Goal: Task Accomplishment & Management: Manage account settings

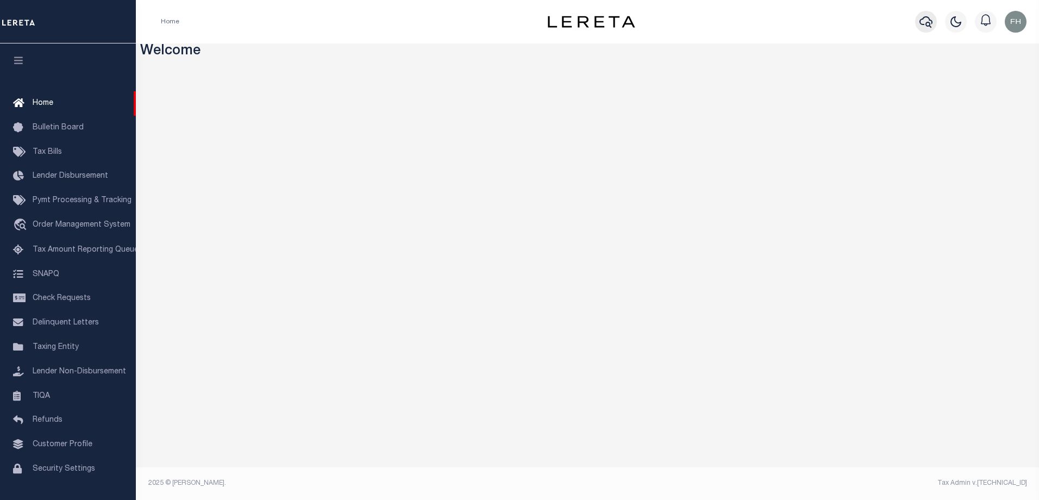
click at [922, 21] on icon "button" at bounding box center [926, 21] width 13 height 13
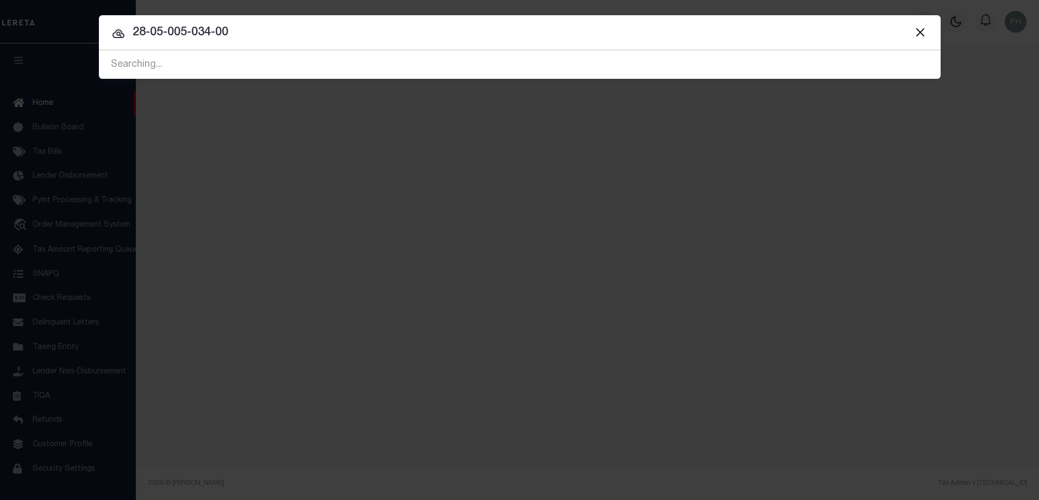
type input "28-05-005-034-00"
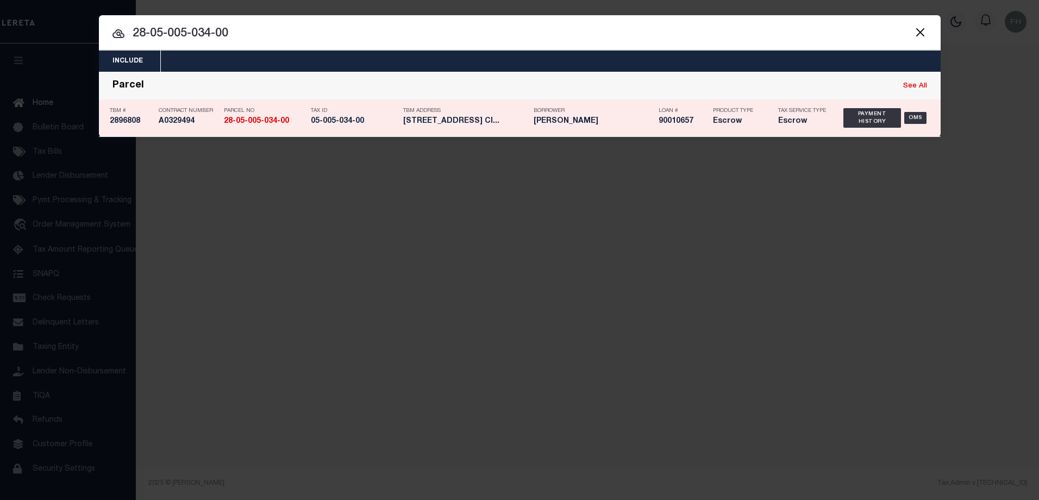
click at [258, 120] on strong "28-05-005-034-00" at bounding box center [256, 121] width 65 height 8
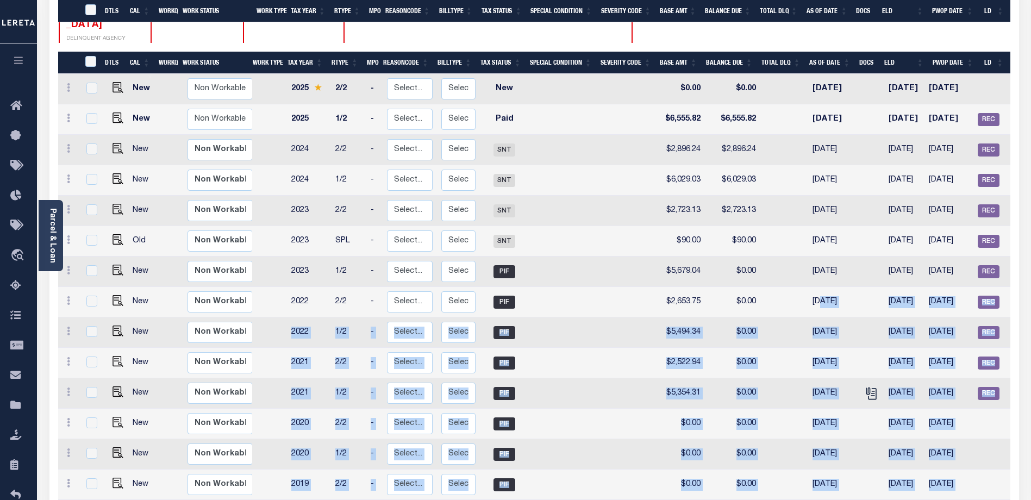
scroll to position [316, 0]
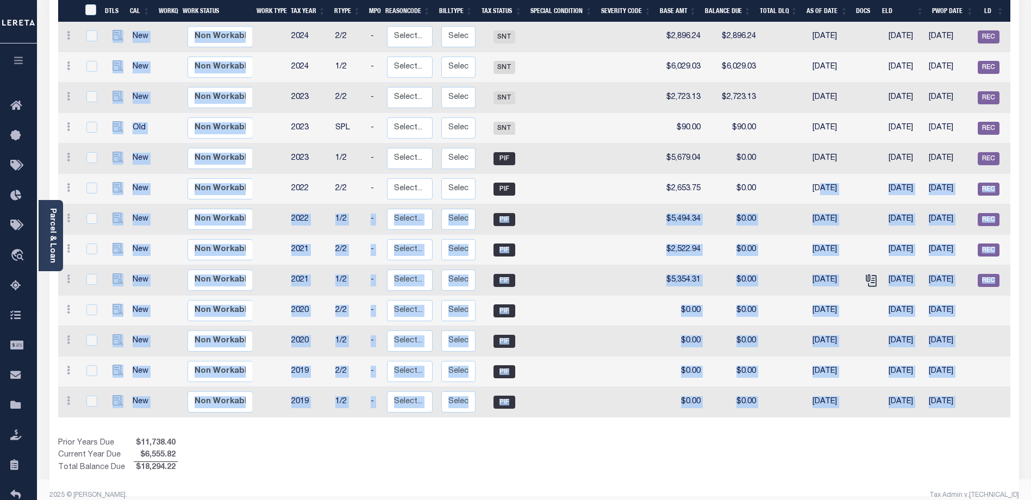
drag, startPoint x: 813, startPoint y: 500, endPoint x: 861, endPoint y: 506, distance: 48.2
click at [861, 500] on html "Home Payment History Profile Sign out" at bounding box center [515, 98] width 1031 height 828
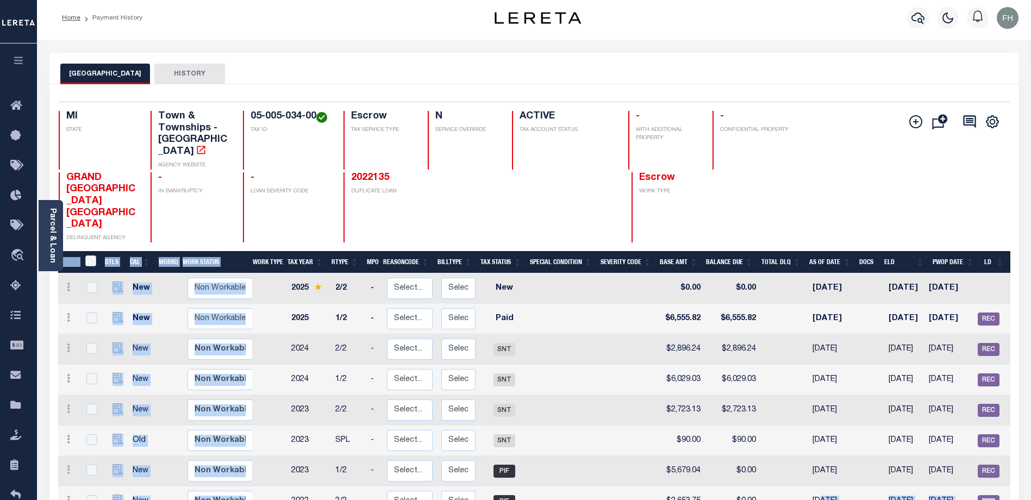
scroll to position [0, 0]
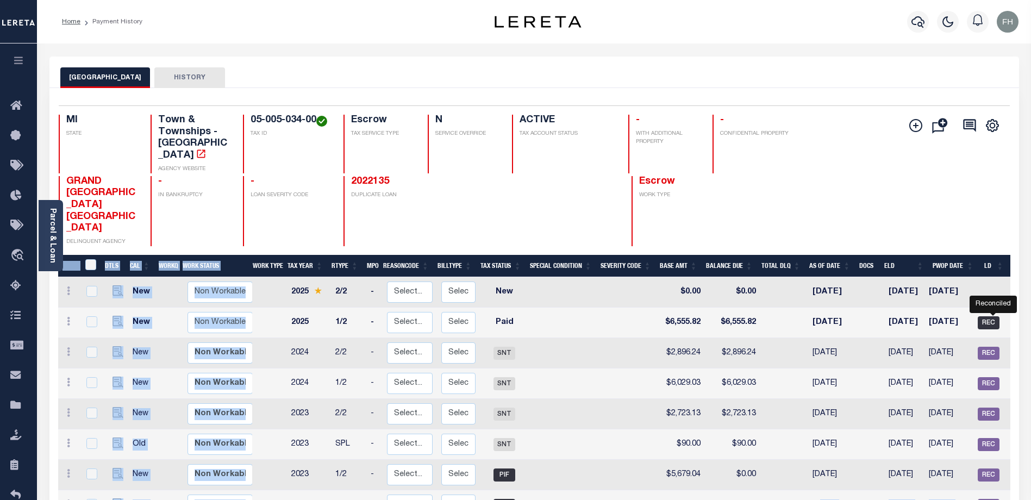
click at [986, 316] on span "REC" at bounding box center [989, 322] width 22 height 13
checkbox input "true"
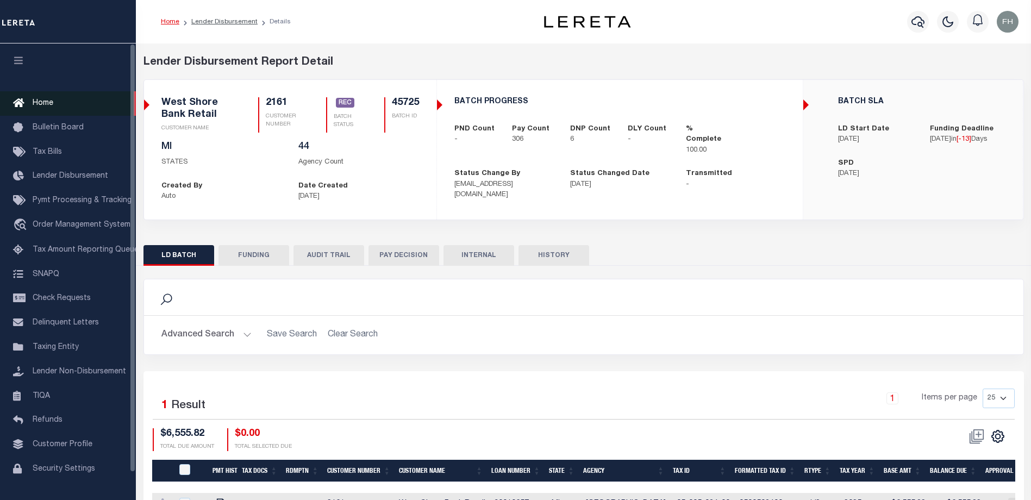
click at [45, 107] on span "Home" at bounding box center [43, 103] width 21 height 8
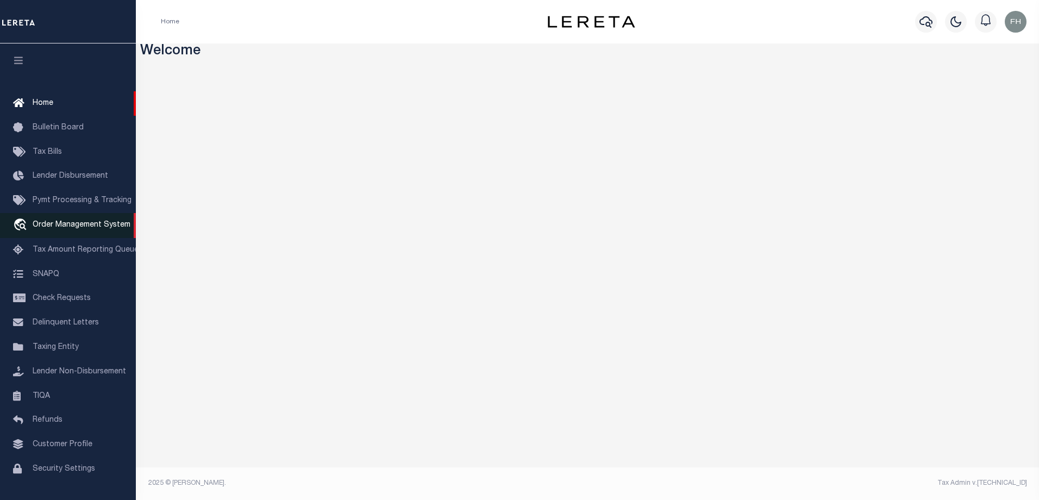
click at [64, 224] on span "Order Management System" at bounding box center [82, 225] width 98 height 8
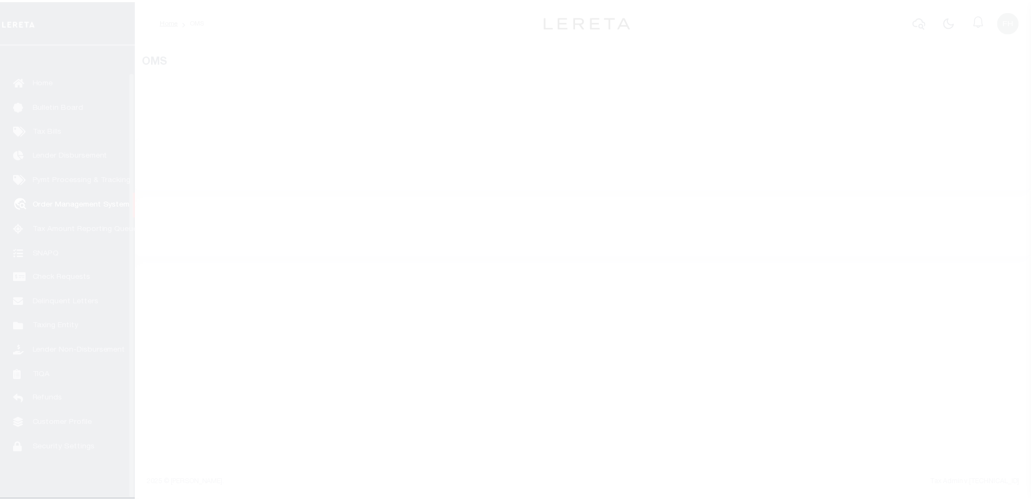
scroll to position [29, 0]
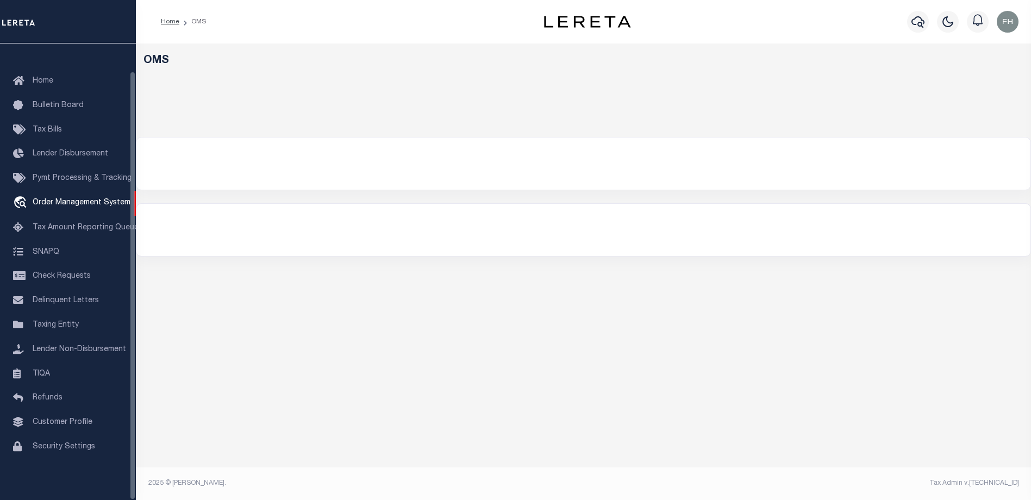
select select "200"
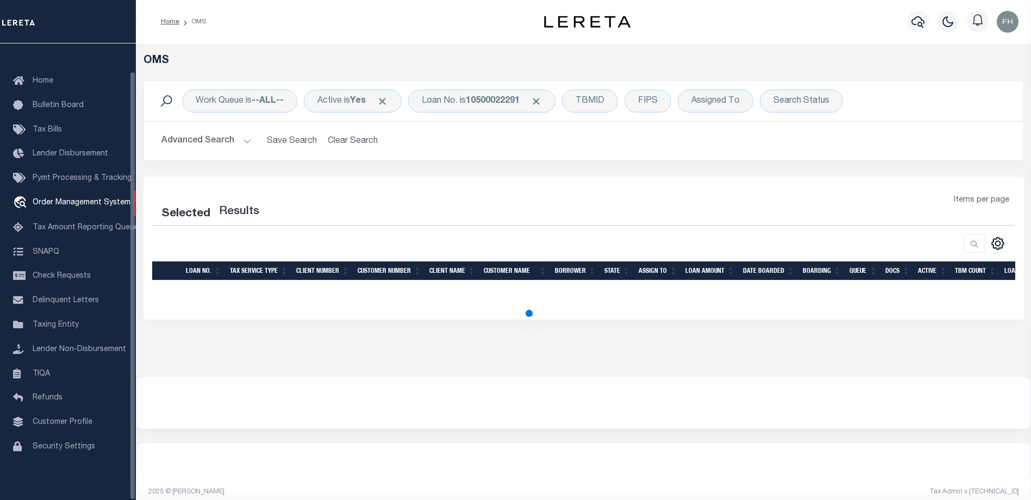
select select "200"
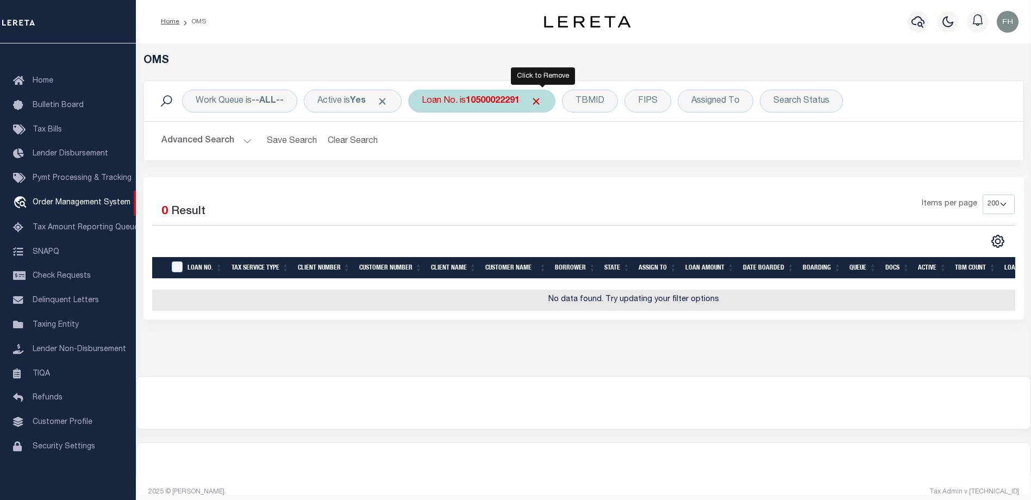
click at [542, 102] on span "Click to Remove" at bounding box center [536, 101] width 11 height 11
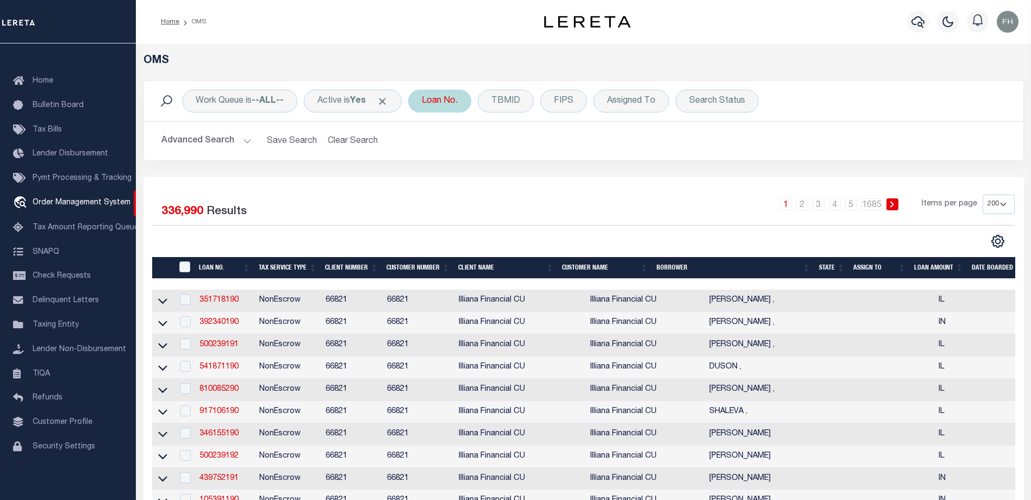
click at [461, 103] on div "Loan No." at bounding box center [439, 101] width 63 height 23
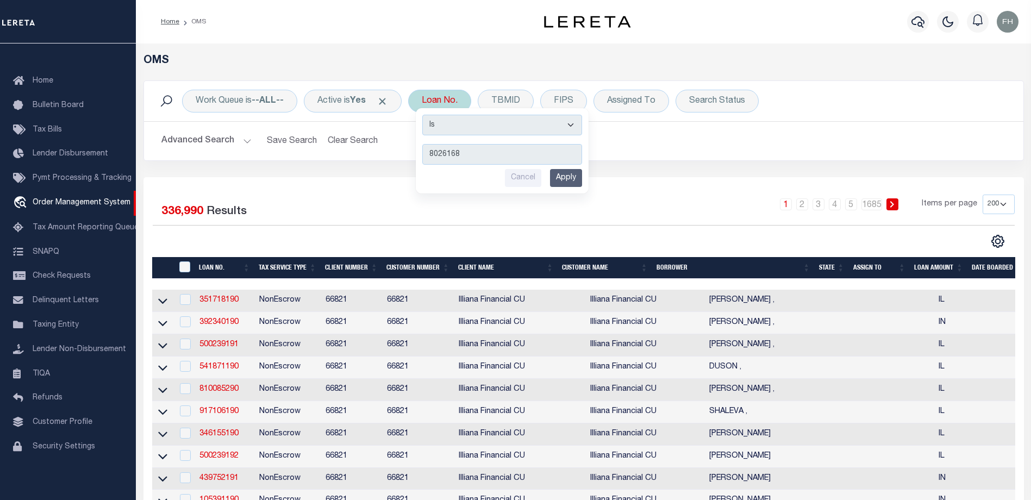
type input "80261688"
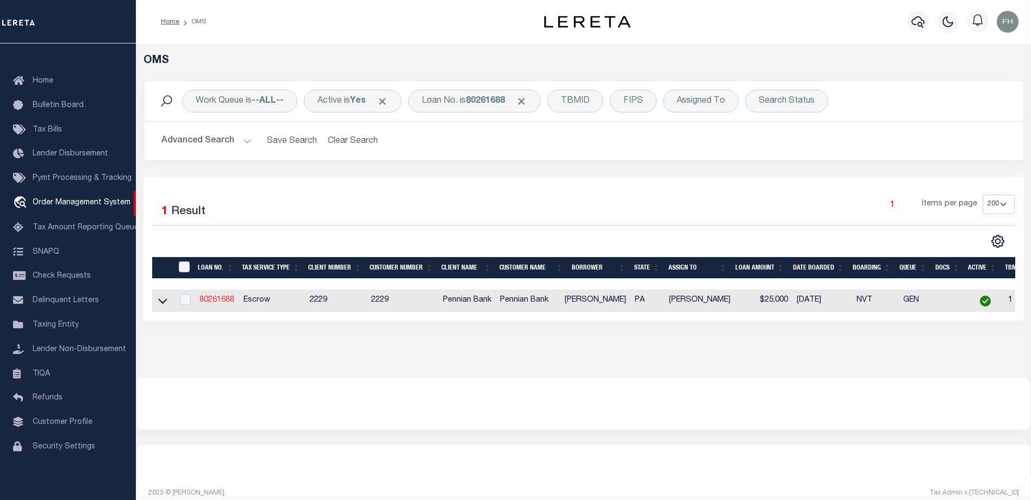
click at [222, 301] on link "80261688" at bounding box center [216, 300] width 35 height 8
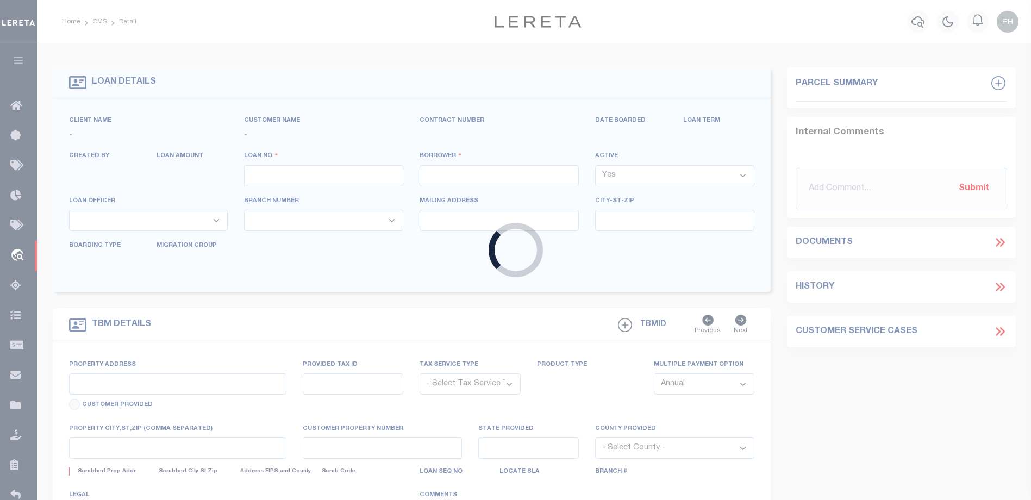
type input "80261688"
type input "[PERSON_NAME]"
select select
select select "Escrow"
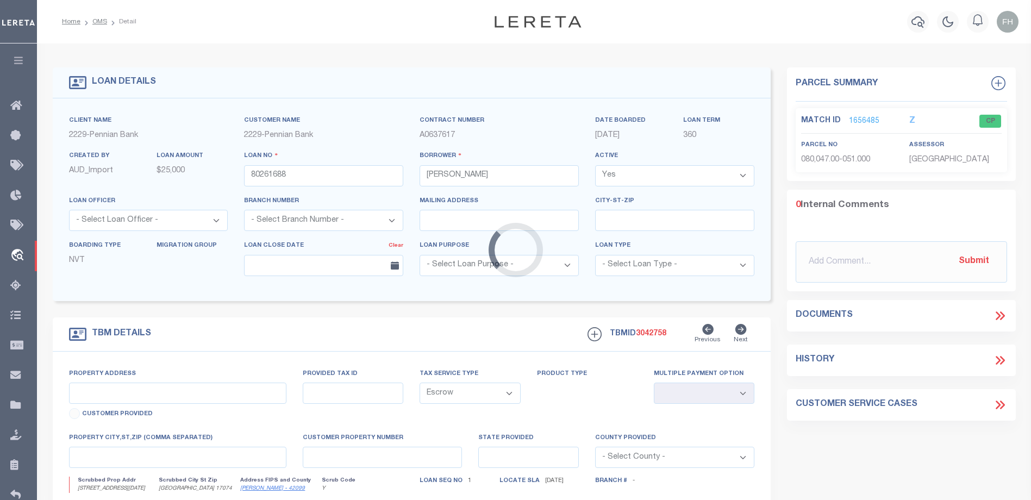
type input "[STREET_ADDRESS][DATE]"
type input "08004700051000"
select select
type input "[GEOGRAPHIC_DATA] 17074"
type input "PA"
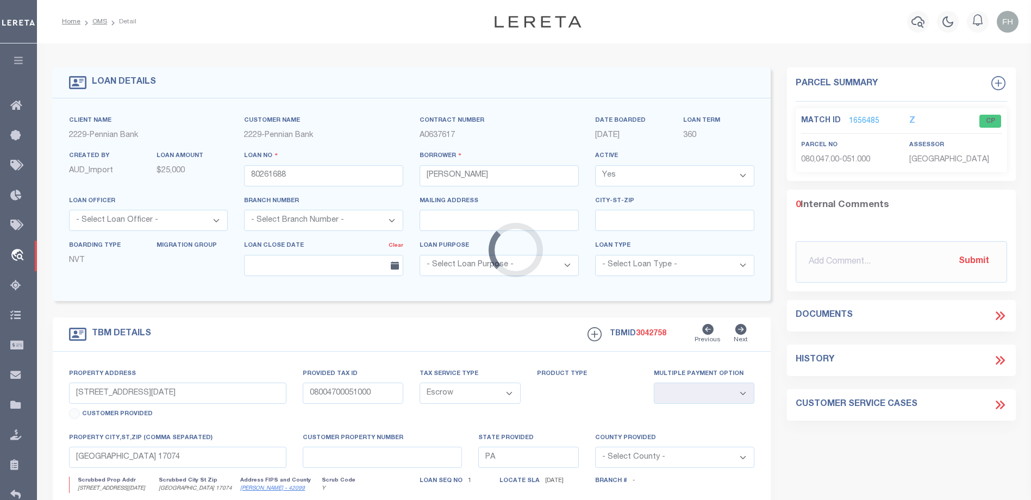
select select
type textarea "Liability subject to parcel provided"
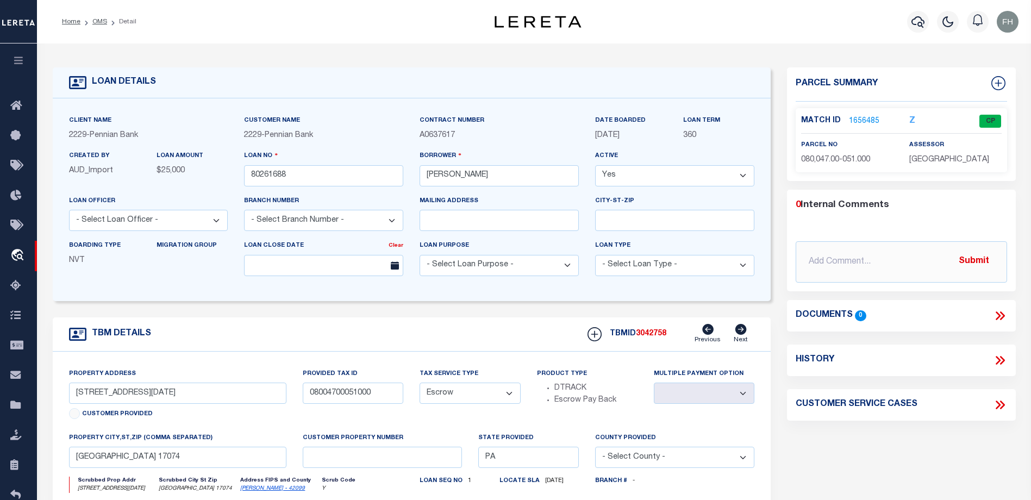
click at [864, 118] on link "1656485" at bounding box center [864, 121] width 30 height 11
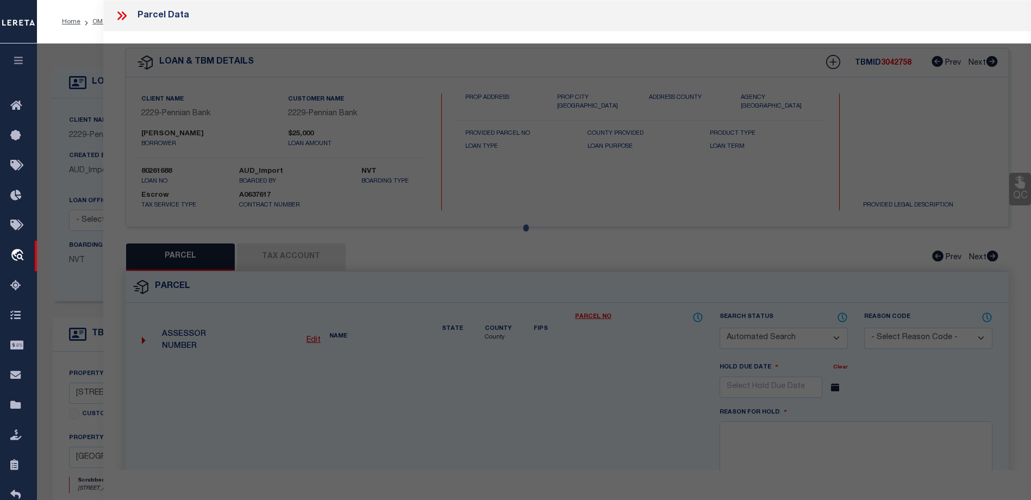
checkbox input "false"
select select "CP"
type input "[PERSON_NAME] 080"
select select
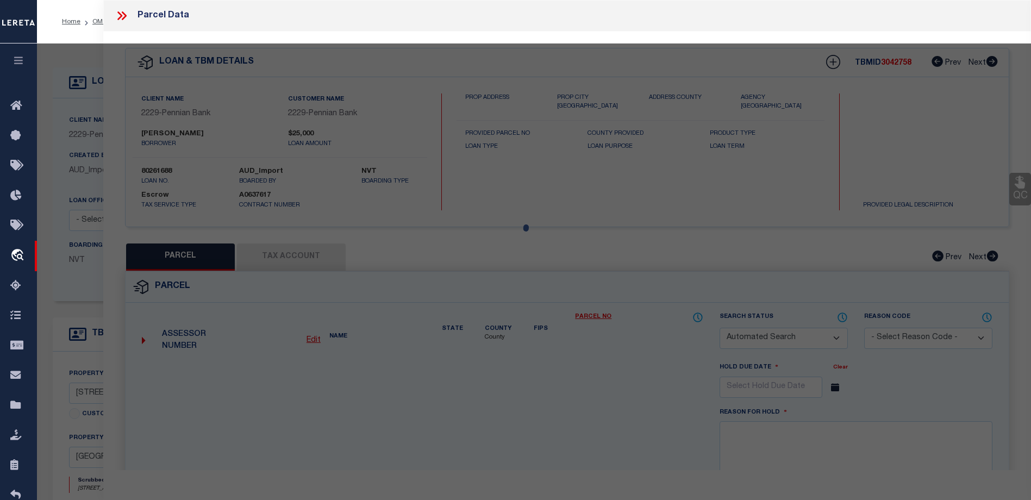
checkbox input "false"
type textarea "Tax ID Special Project"
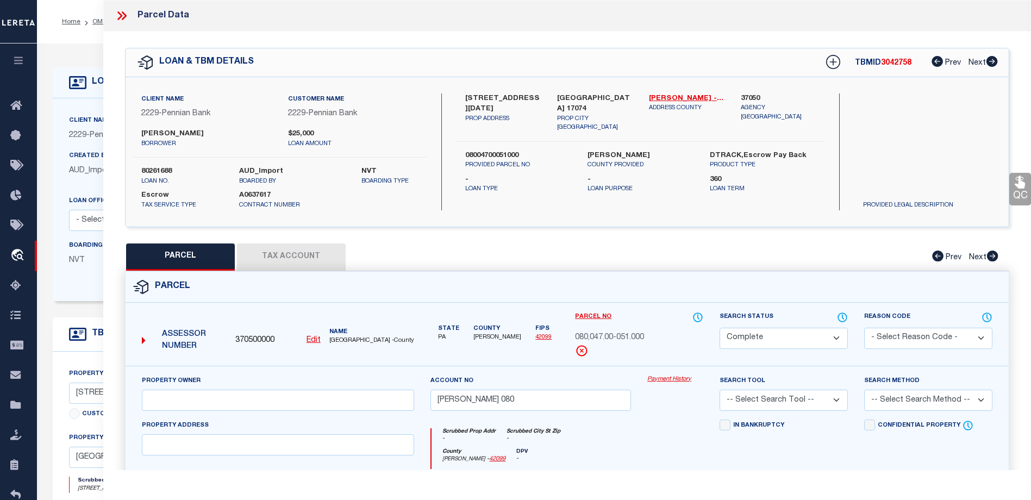
click at [660, 378] on link "Payment History" at bounding box center [675, 379] width 56 height 9
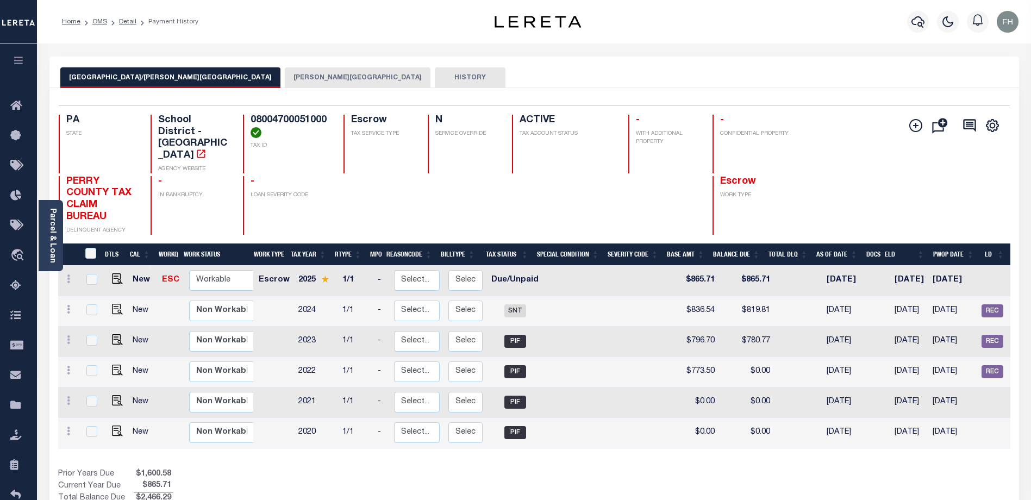
click at [285, 79] on button "[PERSON_NAME][GEOGRAPHIC_DATA]" at bounding box center [358, 77] width 146 height 21
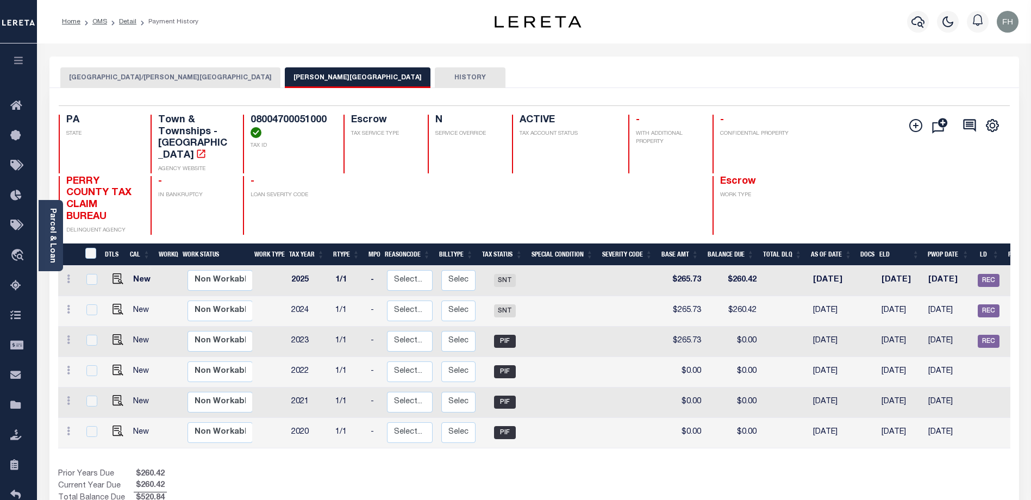
click at [134, 73] on button "[GEOGRAPHIC_DATA]/[PERSON_NAME][GEOGRAPHIC_DATA]" at bounding box center [170, 77] width 220 height 21
